Goal: Transaction & Acquisition: Purchase product/service

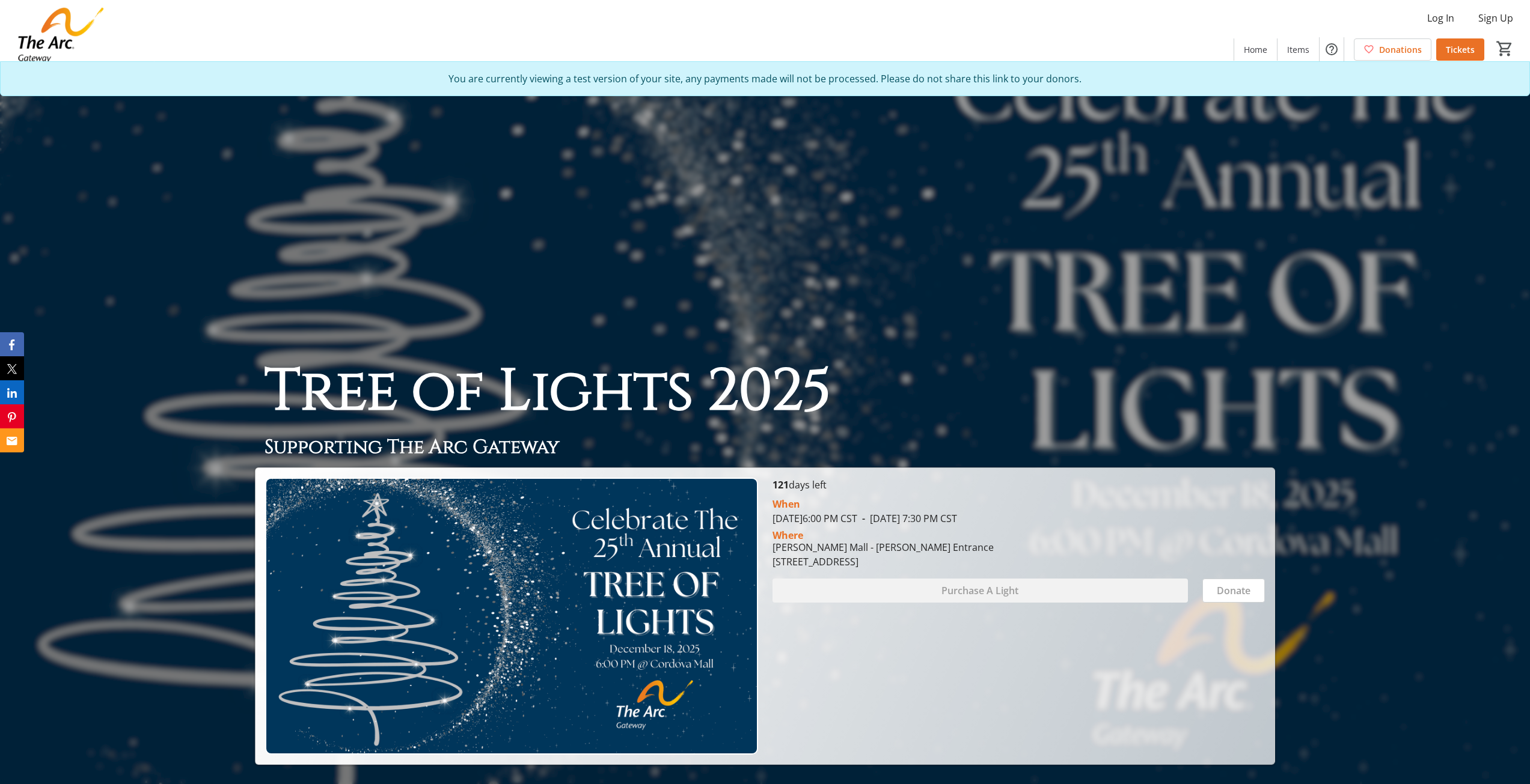
click at [63, 15] on img at bounding box center [60, 35] width 107 height 60
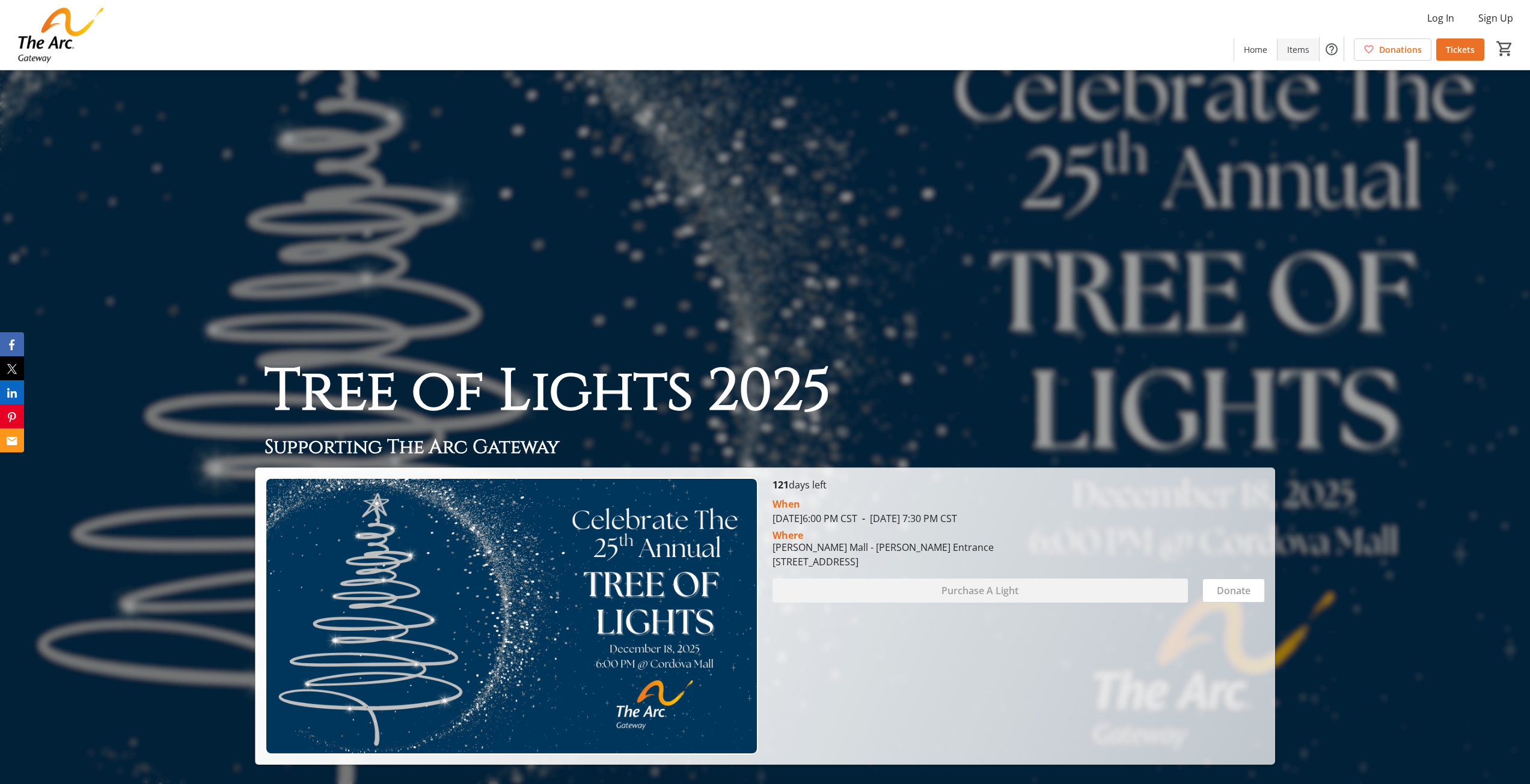
click at [1302, 51] on span "Items" at bounding box center [1299, 49] width 23 height 13
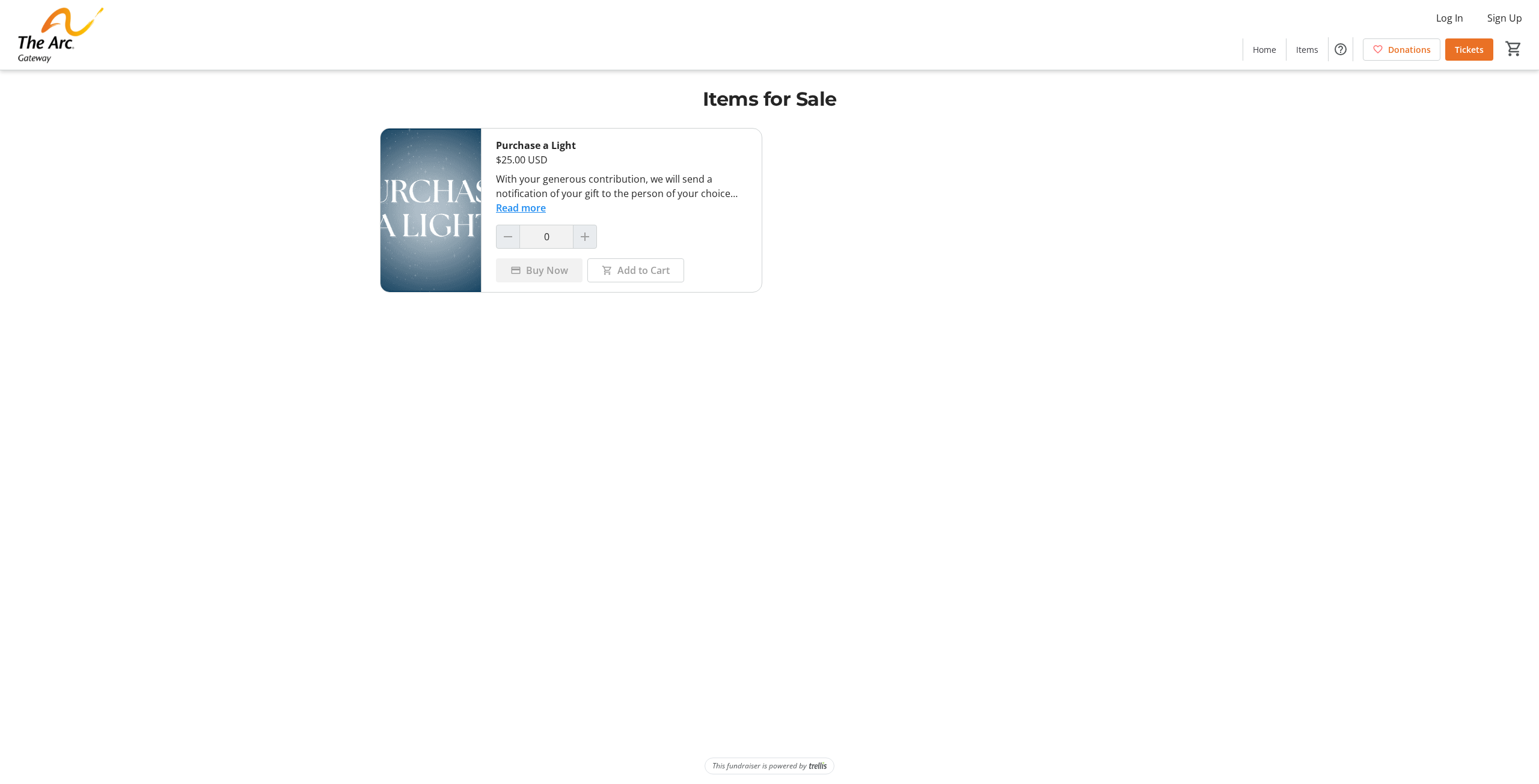
click at [426, 236] on img at bounding box center [431, 210] width 100 height 164
click at [1271, 54] on span "Home" at bounding box center [1264, 49] width 23 height 13
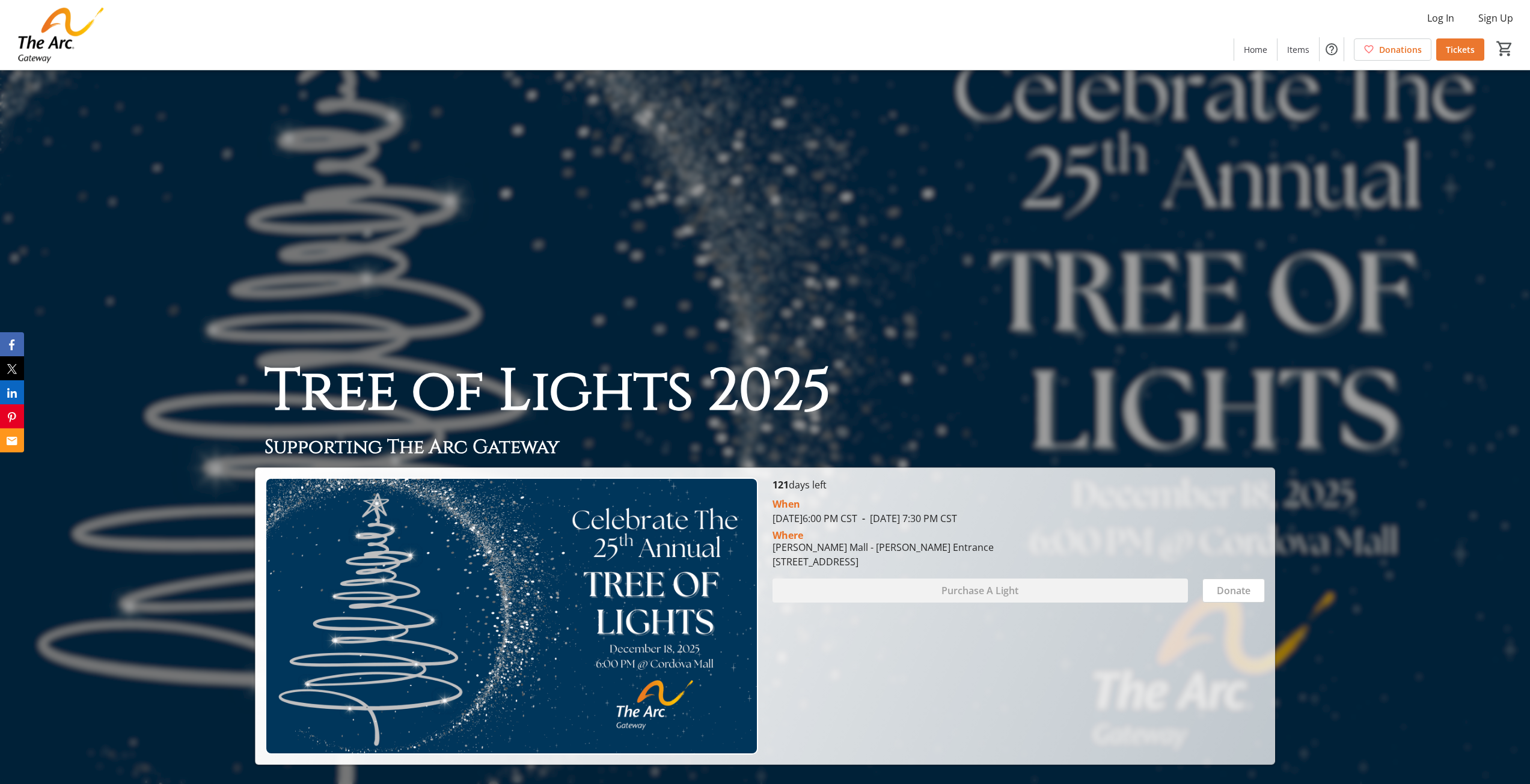
click at [1462, 53] on span "Tickets" at bounding box center [1460, 49] width 29 height 13
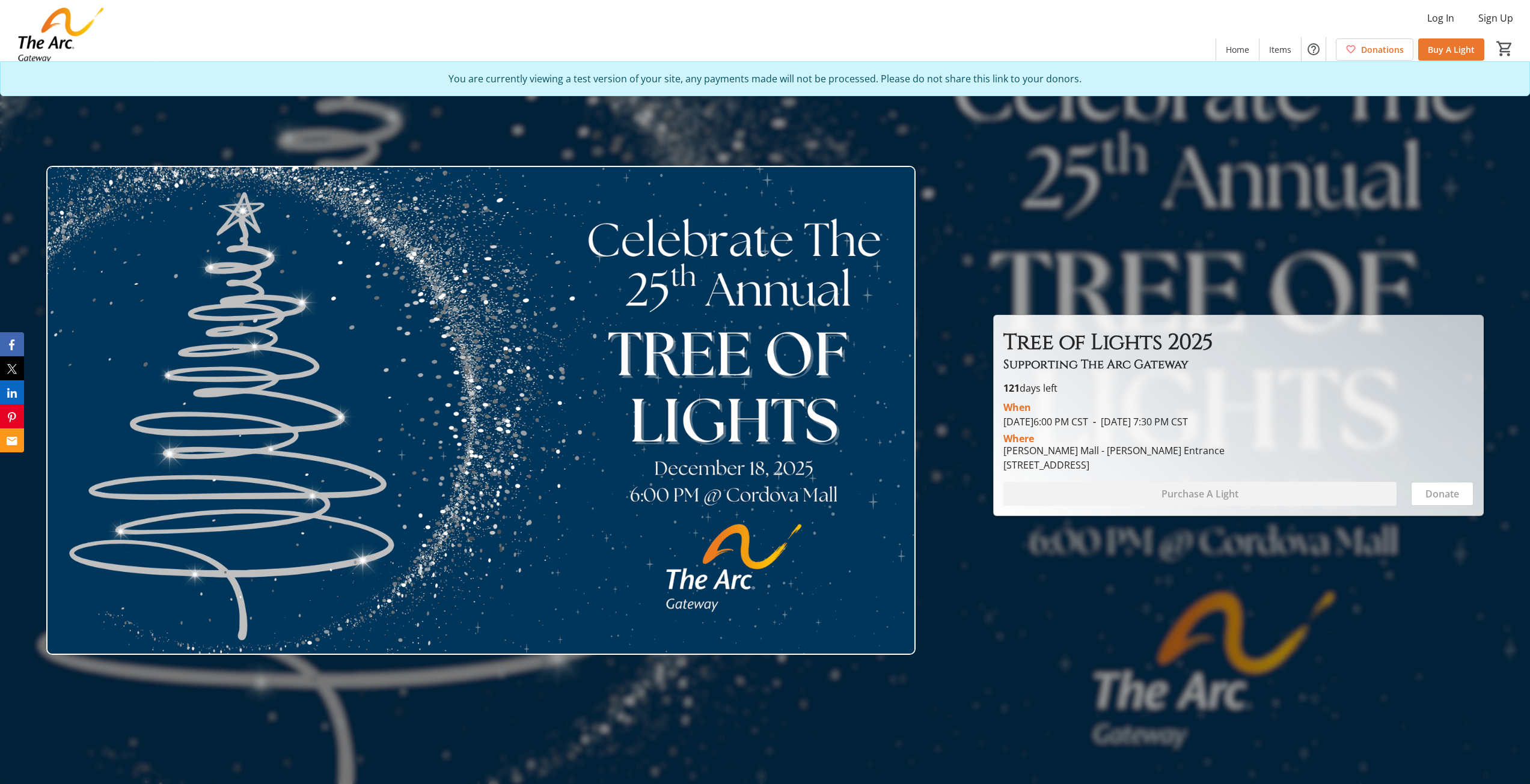
click at [1444, 51] on span "Buy A Light" at bounding box center [1451, 49] width 47 height 13
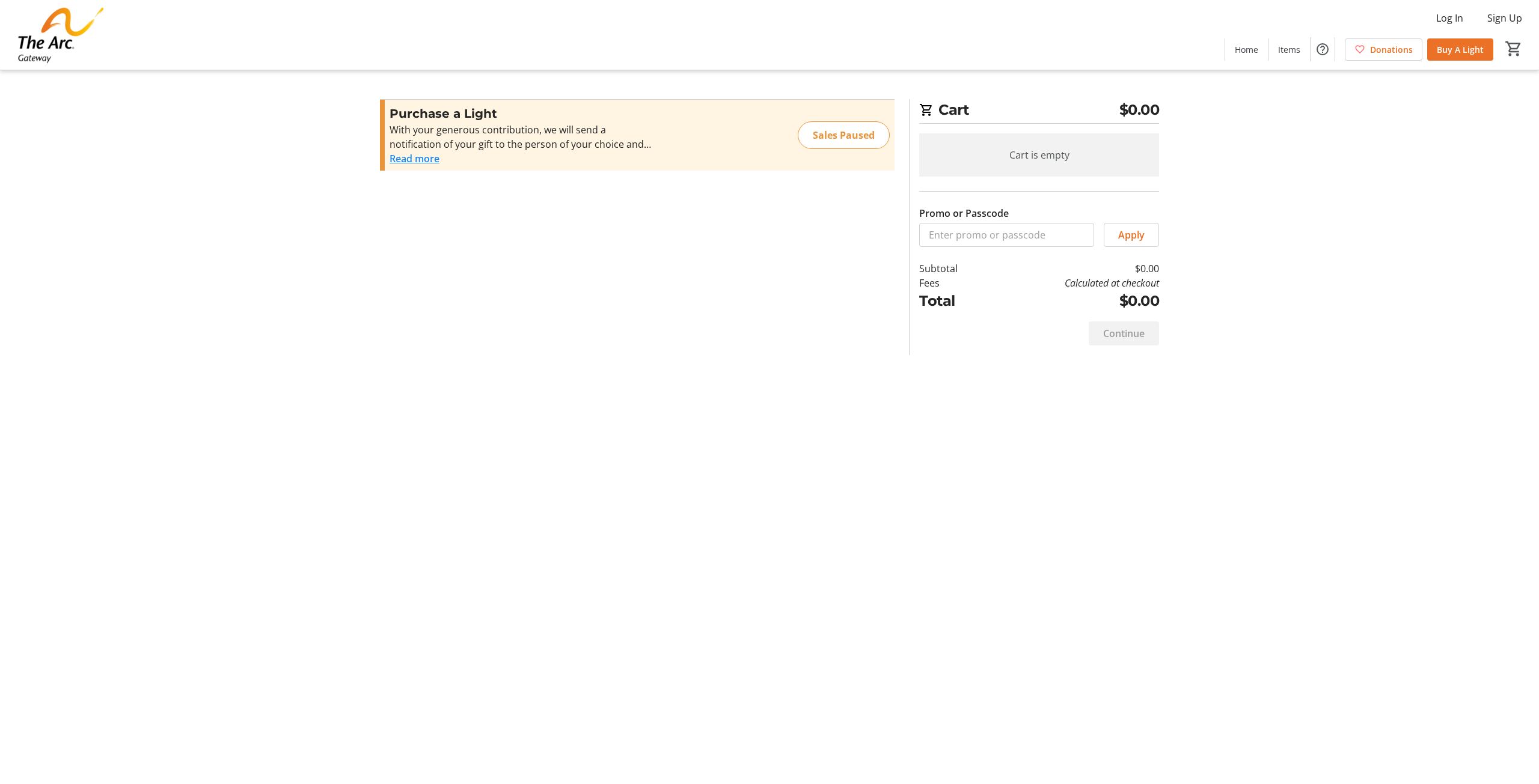
click at [398, 155] on button "Read more" at bounding box center [415, 159] width 50 height 15
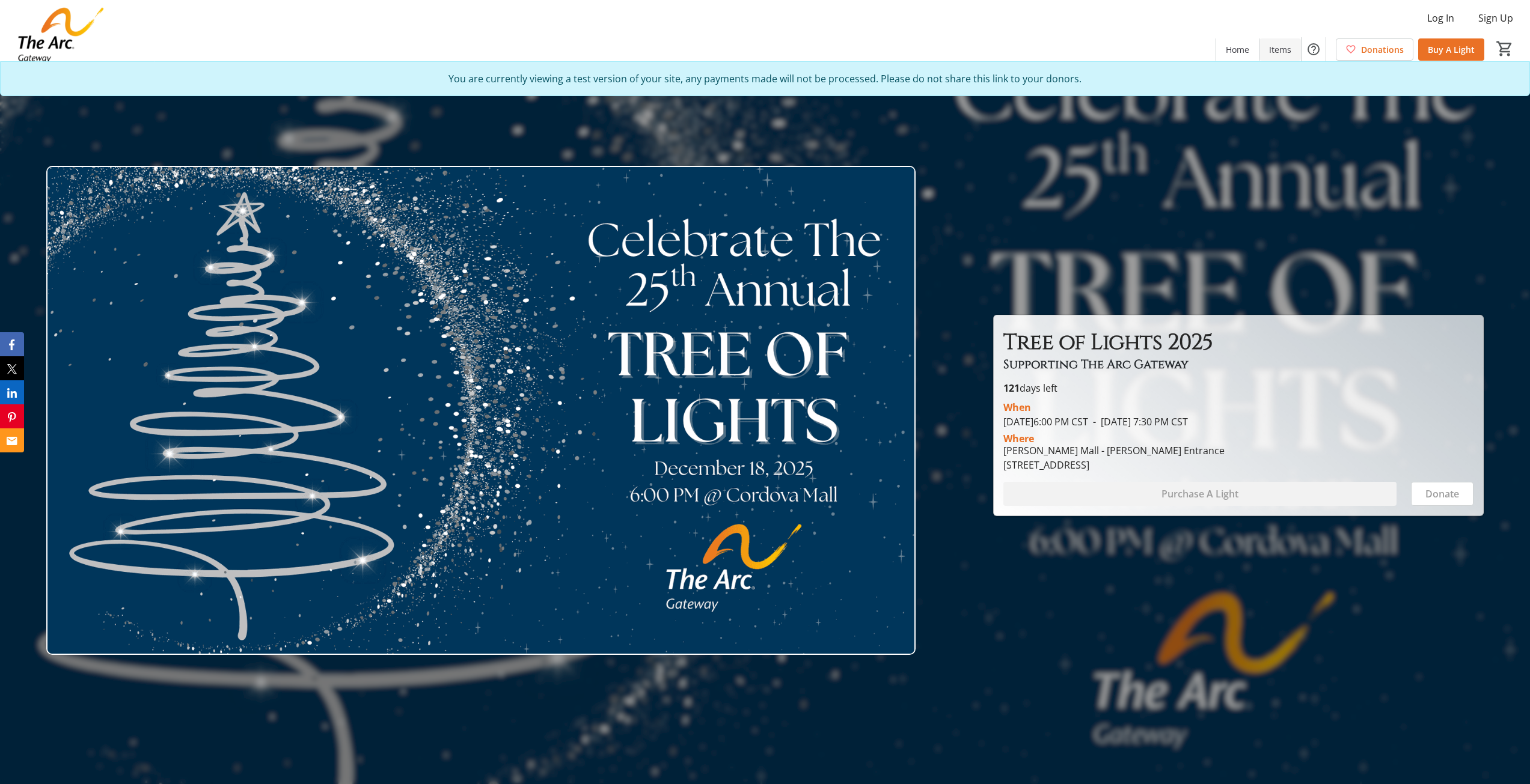
click at [1291, 46] on span "Items" at bounding box center [1280, 49] width 23 height 13
click at [1243, 53] on span "Home" at bounding box center [1238, 49] width 23 height 13
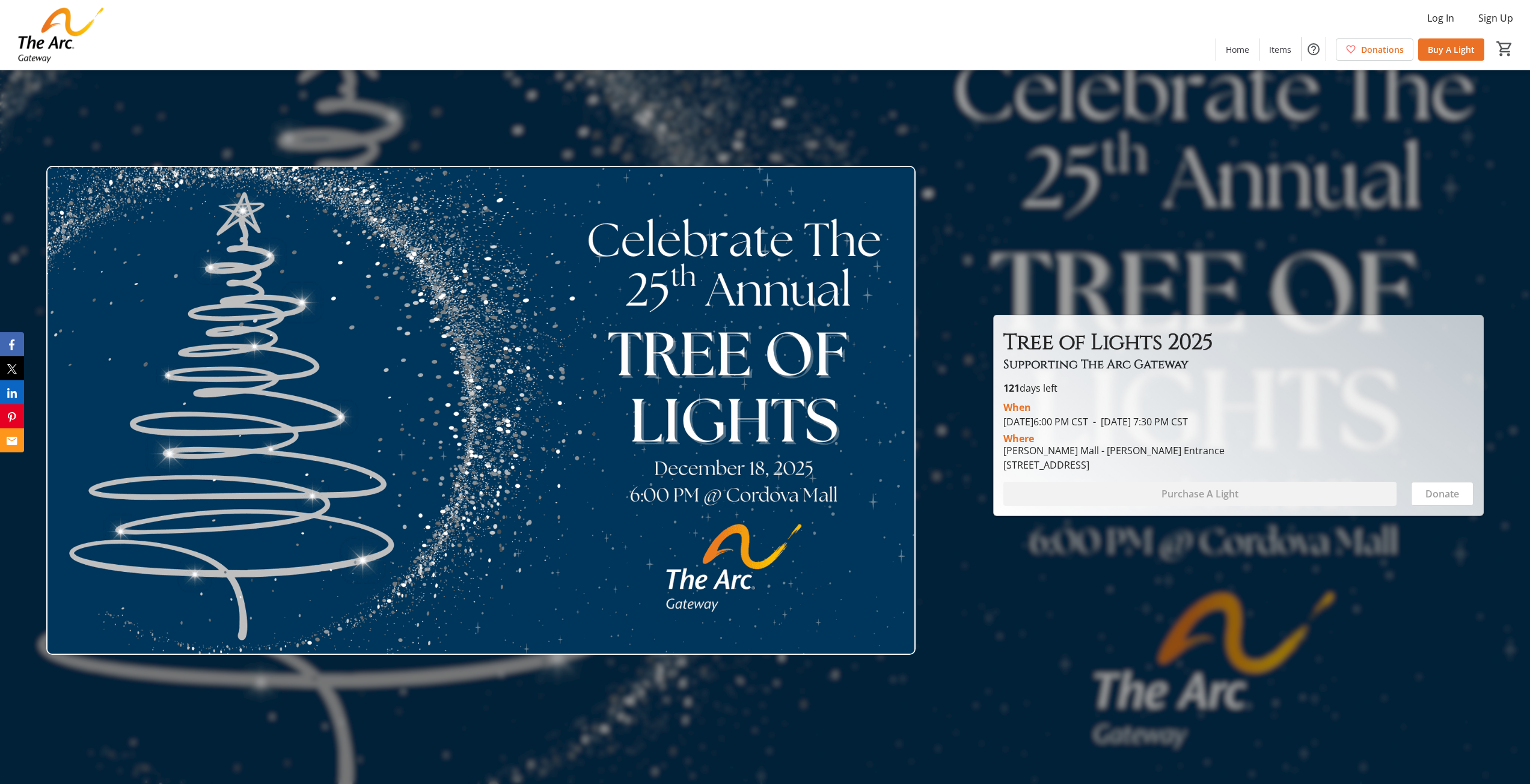
click at [55, 40] on img at bounding box center [60, 35] width 107 height 60
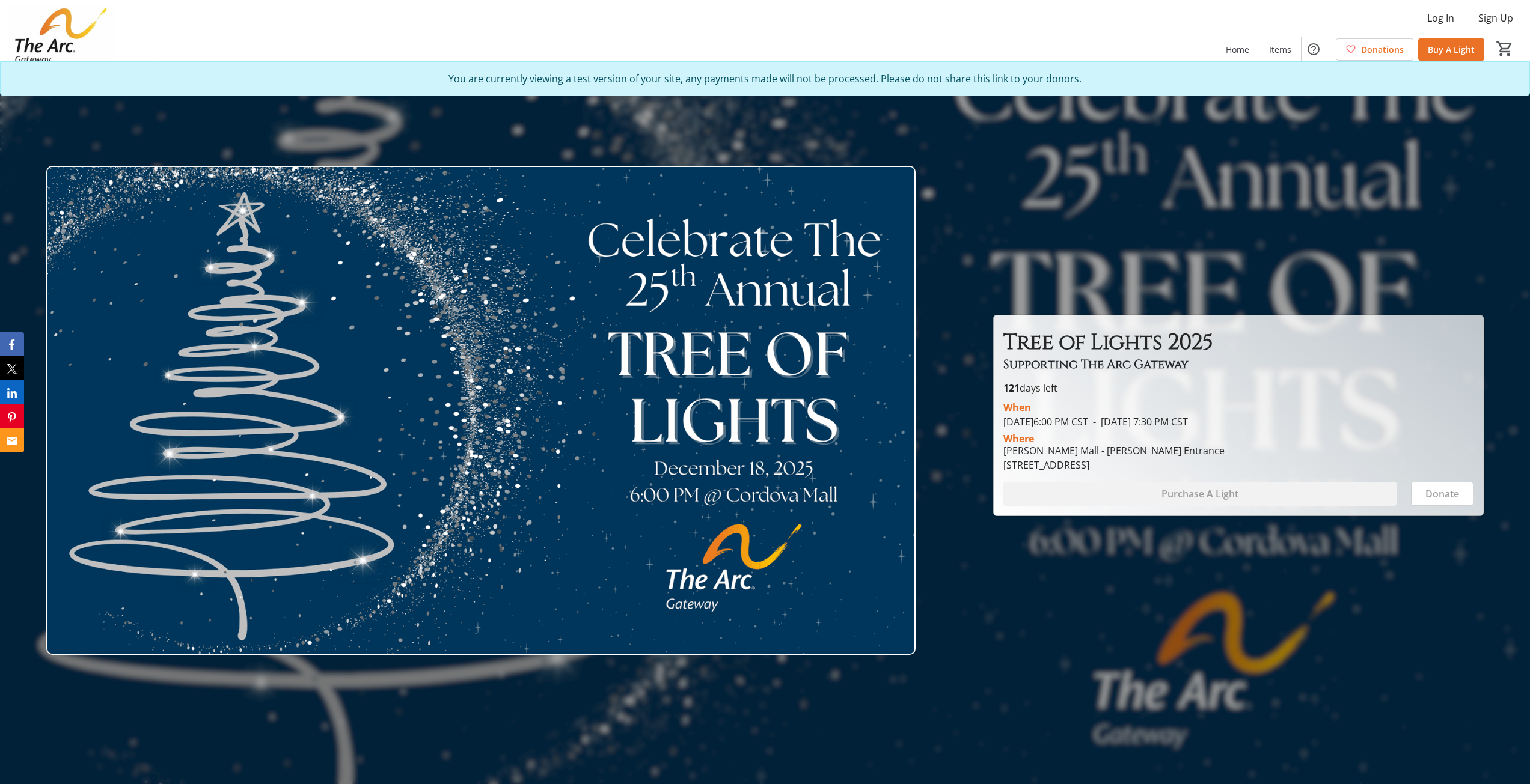
click at [1229, 177] on div at bounding box center [765, 392] width 1530 height 784
click at [1106, 341] on span "Tree of Lights 2025" at bounding box center [1109, 342] width 210 height 29
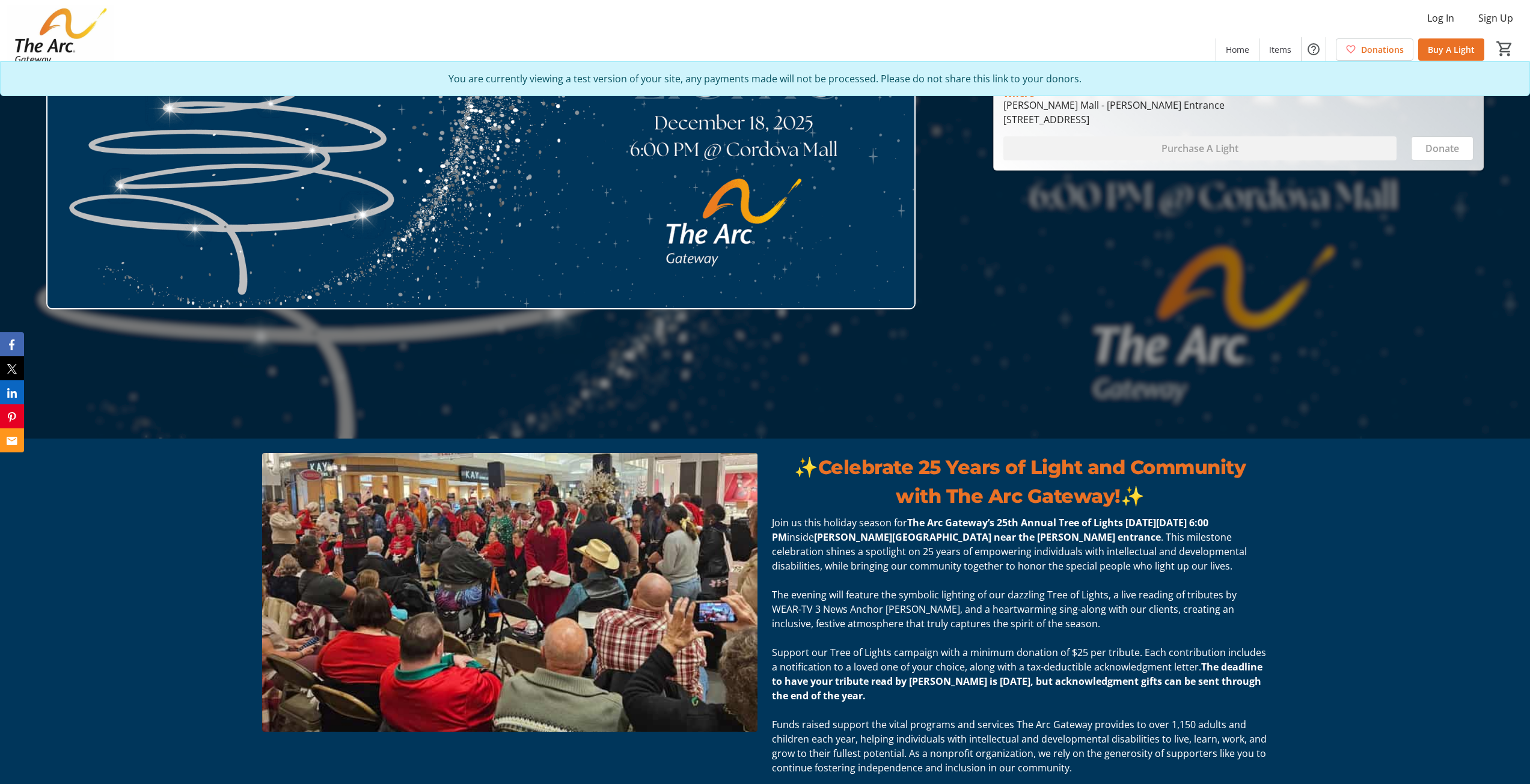
scroll to position [541, 0]
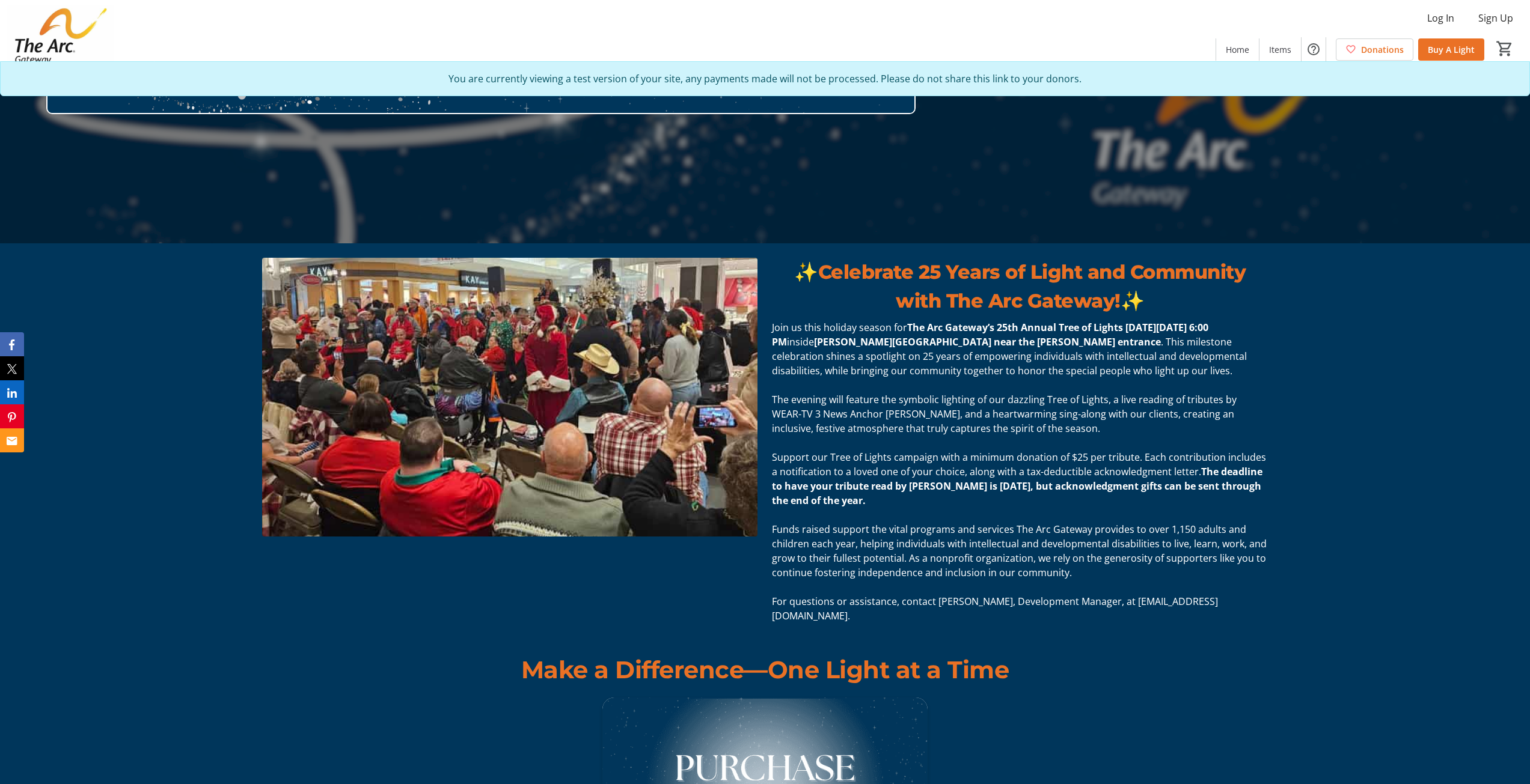
drag, startPoint x: 791, startPoint y: 274, endPoint x: 1154, endPoint y: 293, distance: 363.5
click at [1154, 293] on p "✨ Celebrate 25 Years of Light and Community with The Arc Gateway! ✨" at bounding box center [1020, 286] width 495 height 58
click at [1073, 290] on strong "Celebrate 25 Years of Light and Community with The Arc Gateway!" at bounding box center [1032, 286] width 428 height 52
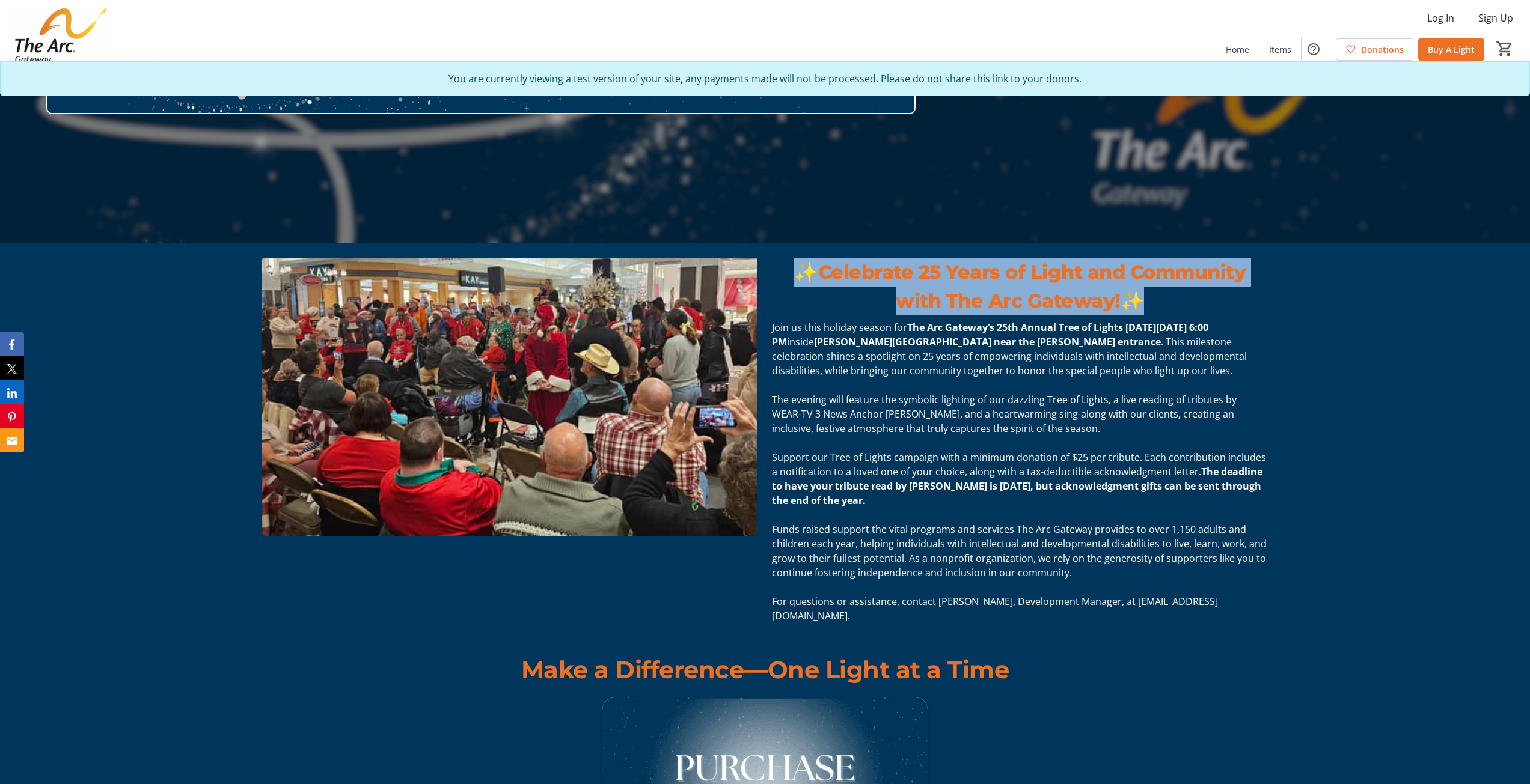
click at [1073, 290] on strong "Celebrate 25 Years of Light and Community with The Arc Gateway!" at bounding box center [1032, 286] width 428 height 52
